Goal: Transaction & Acquisition: Subscribe to service/newsletter

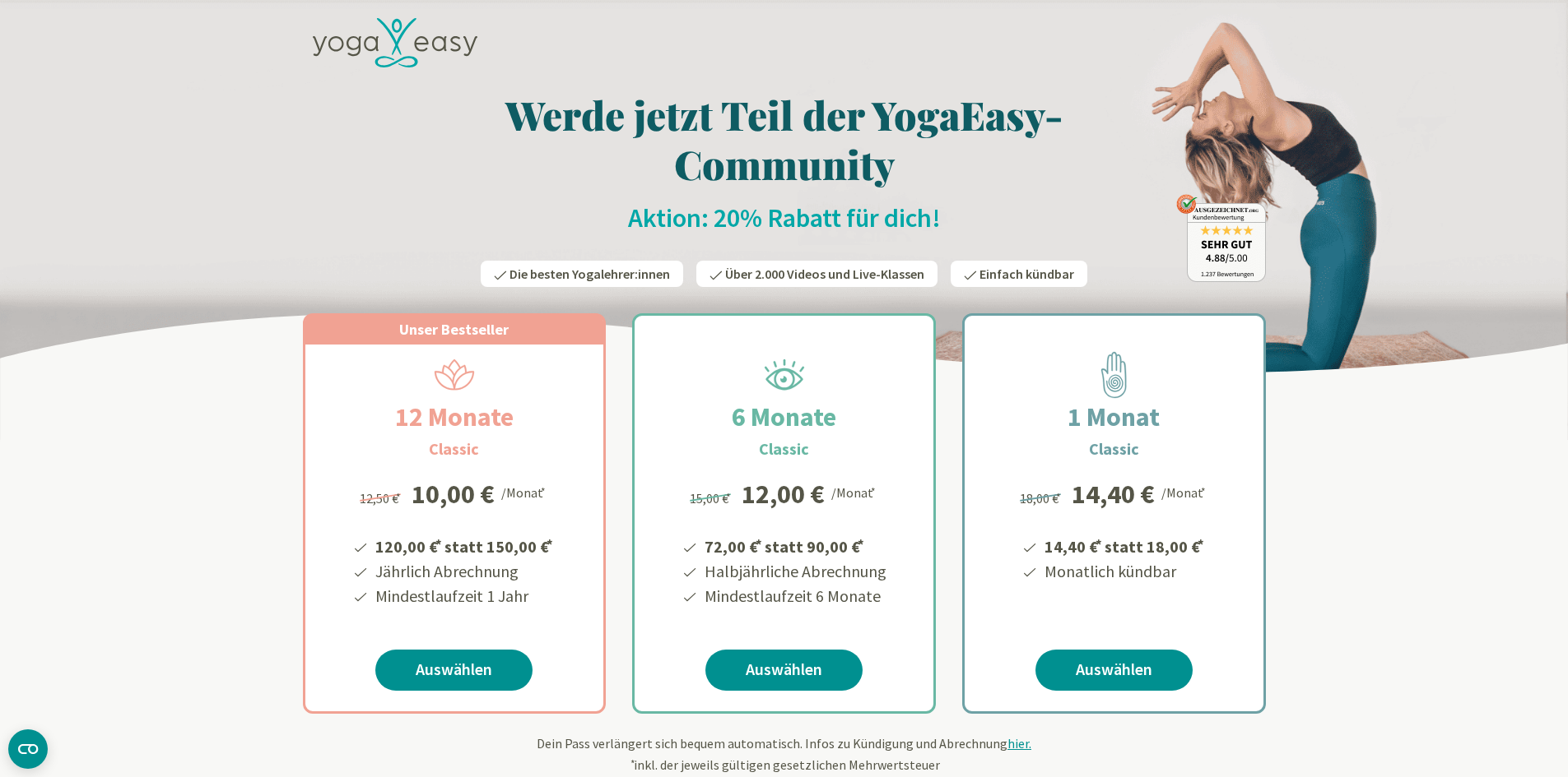
drag, startPoint x: 440, startPoint y: 684, endPoint x: 385, endPoint y: 769, distance: 101.2
click at [385, 769] on form "Unser Bestseller 12 Monate Classic 120,00 € * statt 150,00 € * Jährlich Abrechn…" at bounding box center [784, 534] width 963 height 481
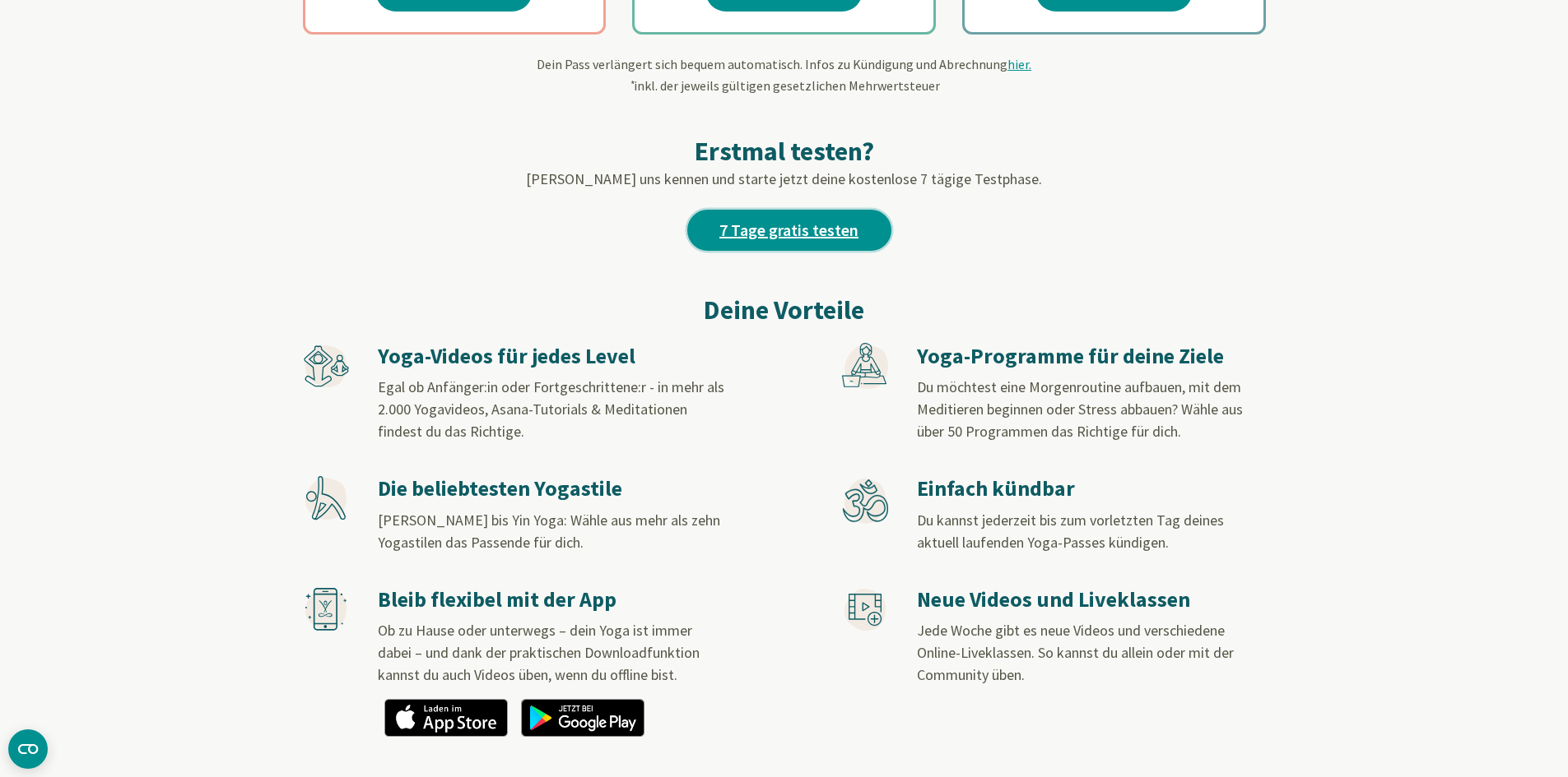
click at [861, 247] on link "7 Tage gratis testen" at bounding box center [789, 230] width 204 height 42
click at [784, 227] on link "7 Tage gratis testen" at bounding box center [789, 230] width 204 height 42
